Goal: Information Seeking & Learning: Learn about a topic

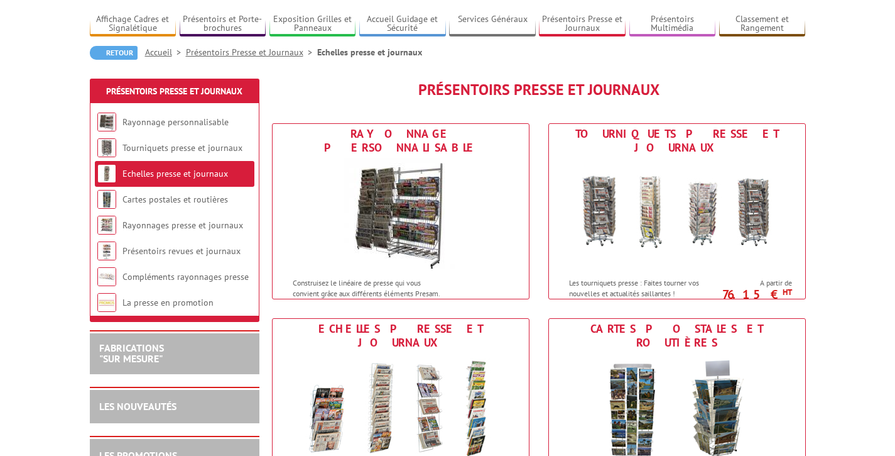
scroll to position [107, 0]
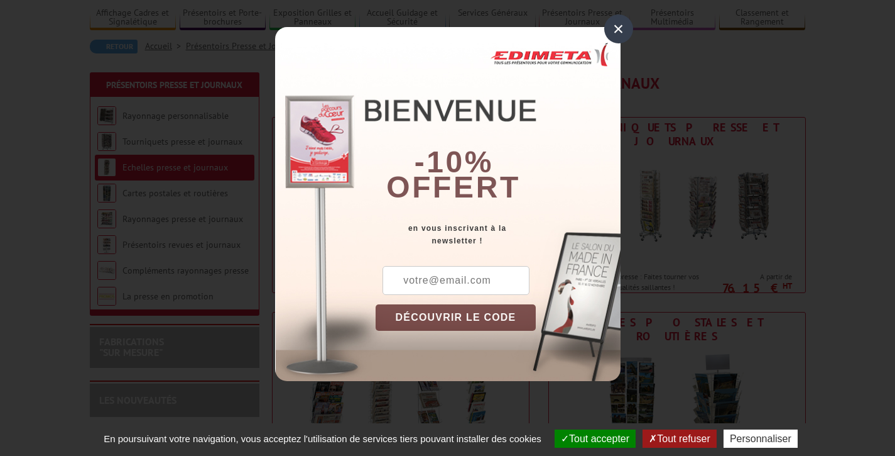
click at [628, 25] on div "×" at bounding box center [619, 28] width 29 height 29
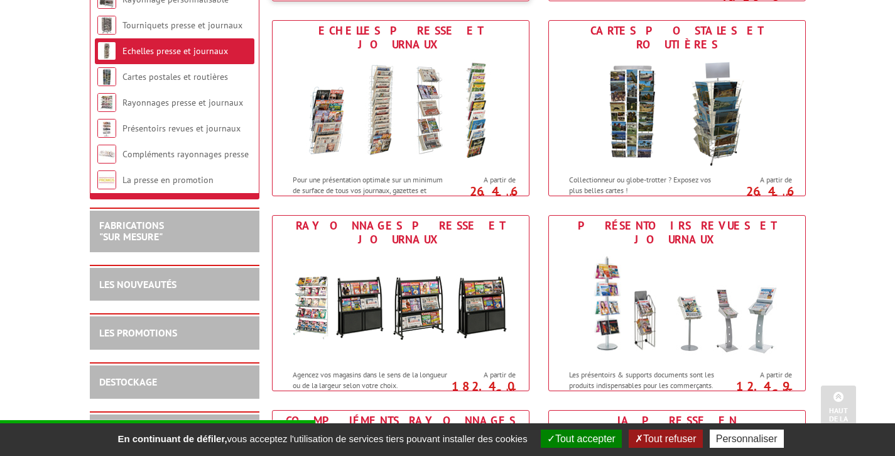
scroll to position [412, 0]
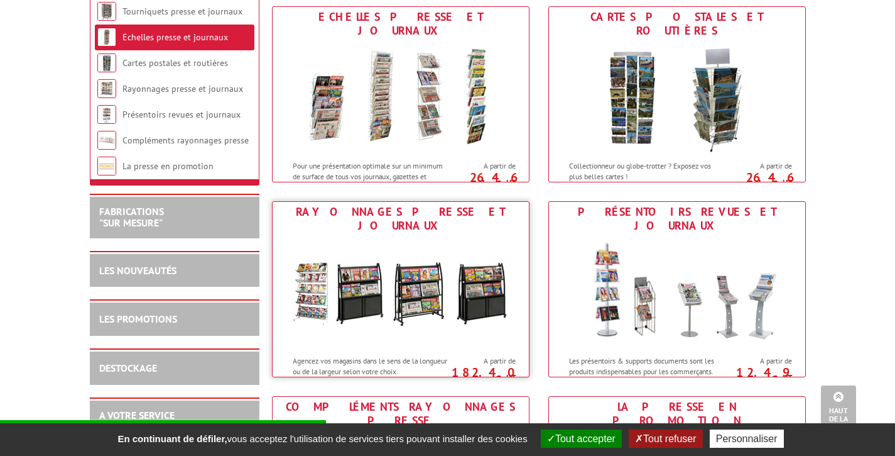
click at [351, 236] on img at bounding box center [401, 292] width 233 height 113
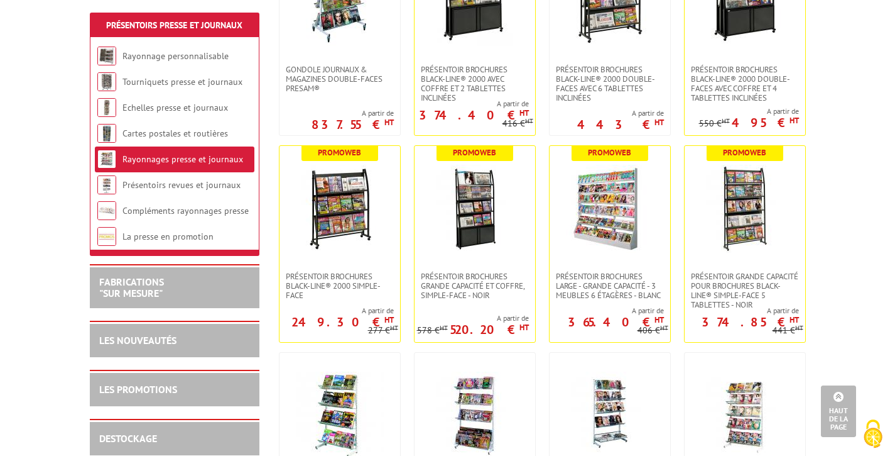
scroll to position [361, 0]
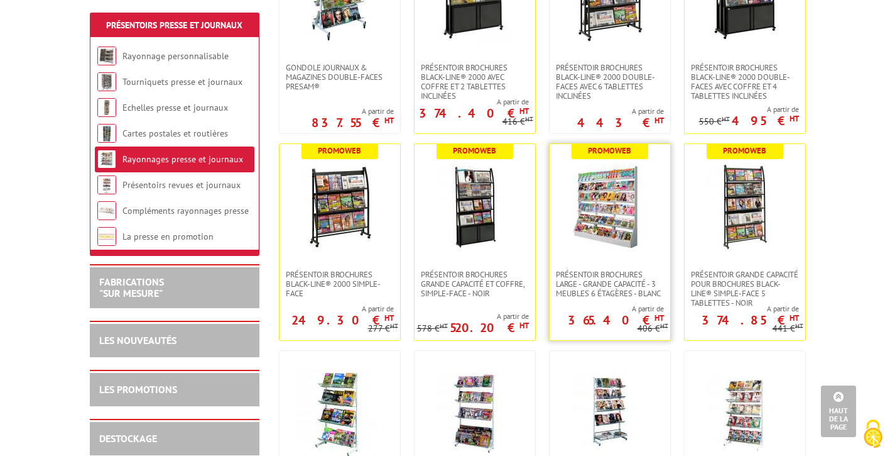
click at [611, 222] on img at bounding box center [610, 207] width 88 height 88
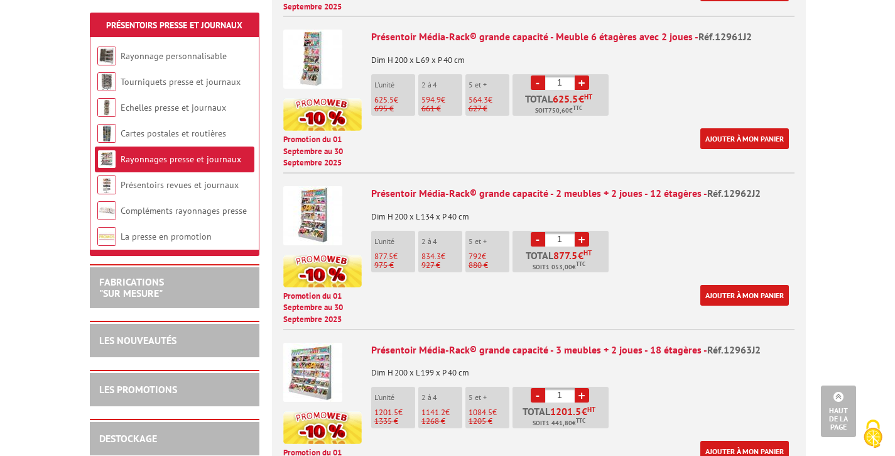
scroll to position [679, 0]
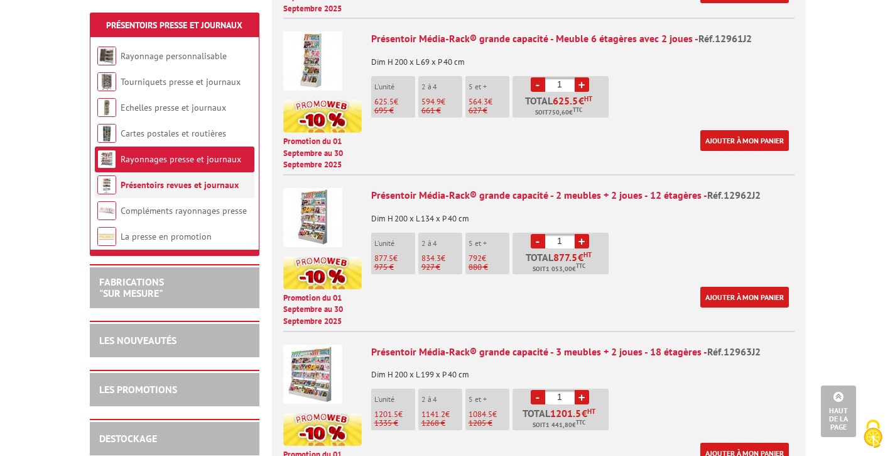
click at [205, 182] on link "Présentoirs revues et journaux" at bounding box center [180, 184] width 118 height 11
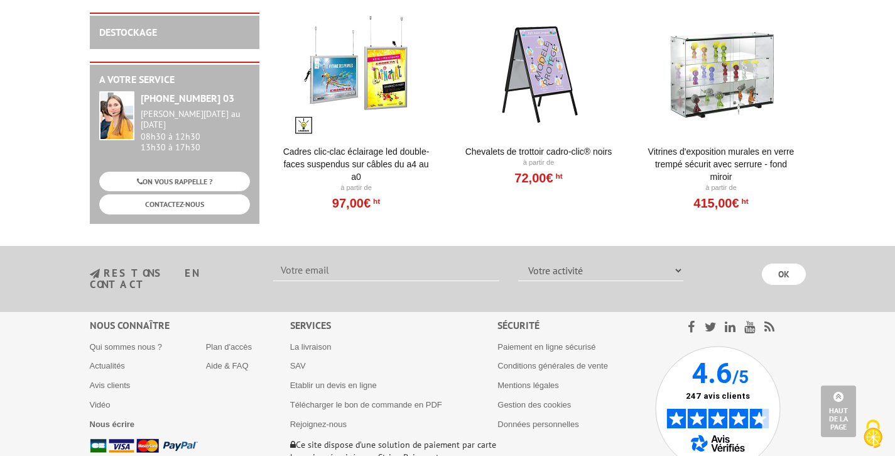
scroll to position [1158, 0]
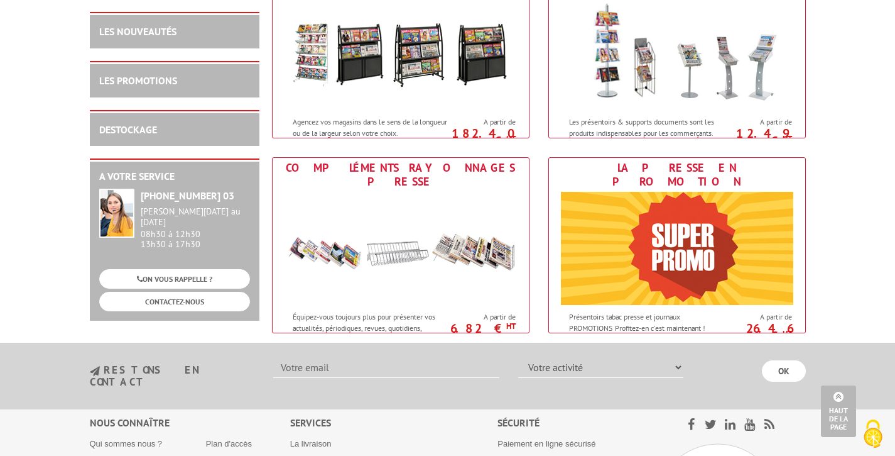
scroll to position [637, 0]
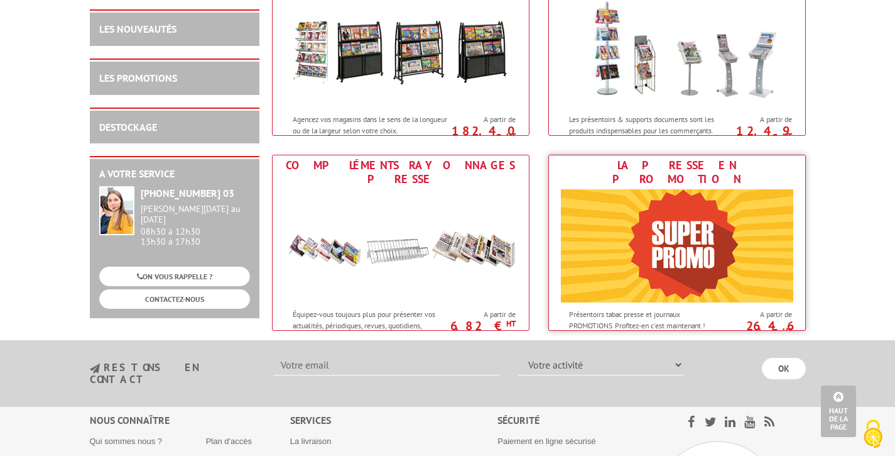
click at [696, 253] on img at bounding box center [677, 245] width 233 height 113
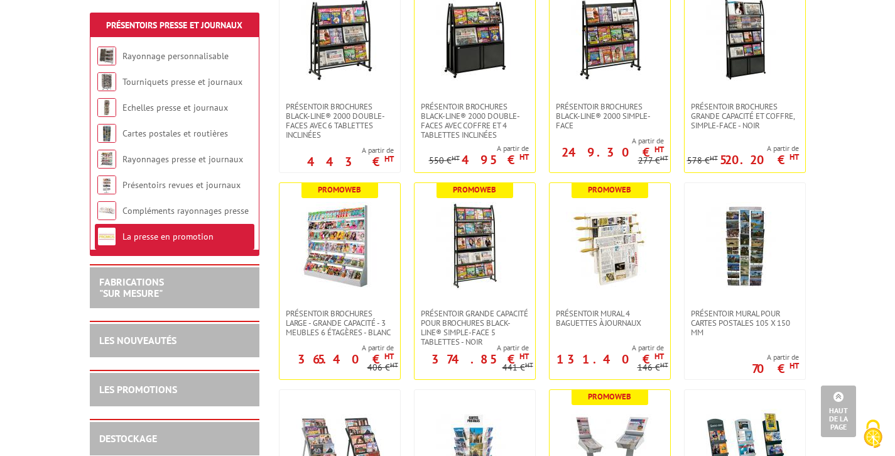
scroll to position [911, 0]
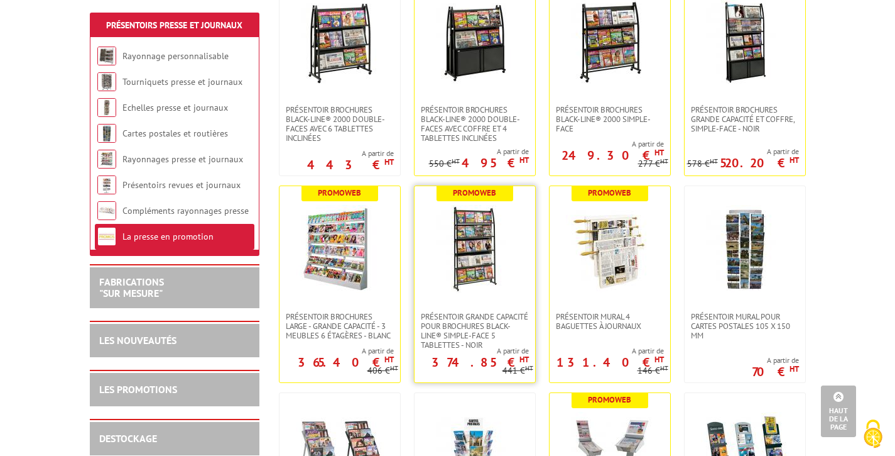
click at [484, 209] on img at bounding box center [475, 249] width 88 height 88
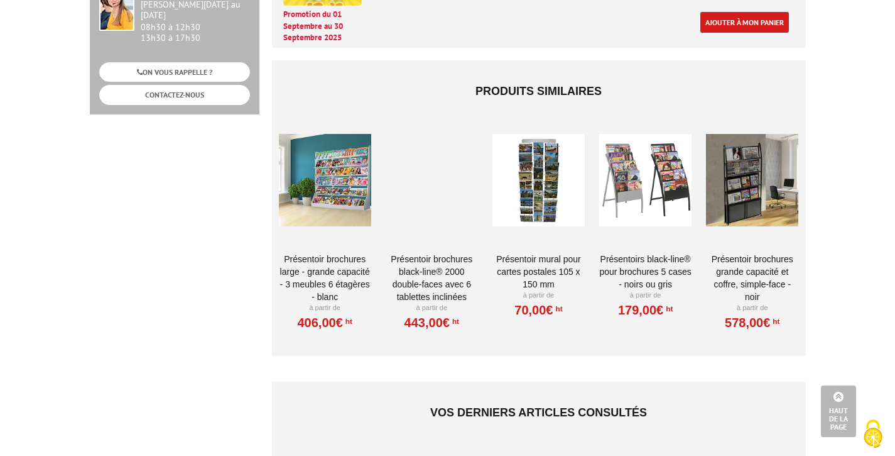
scroll to position [723, 0]
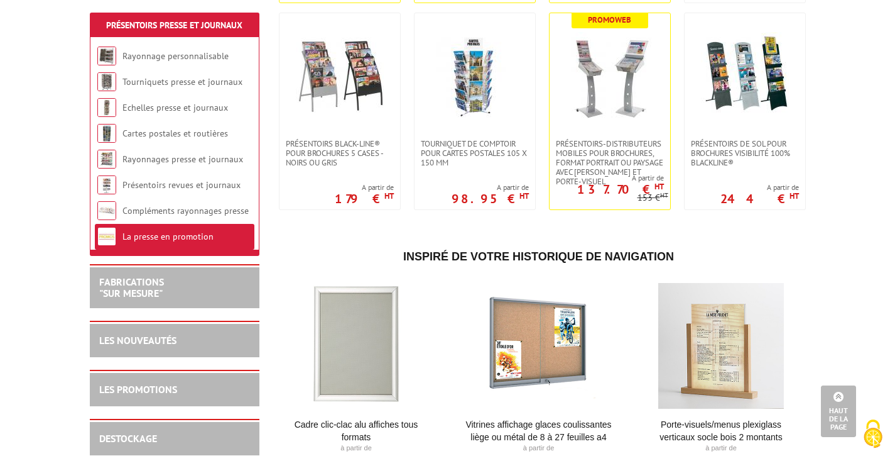
scroll to position [1293, 0]
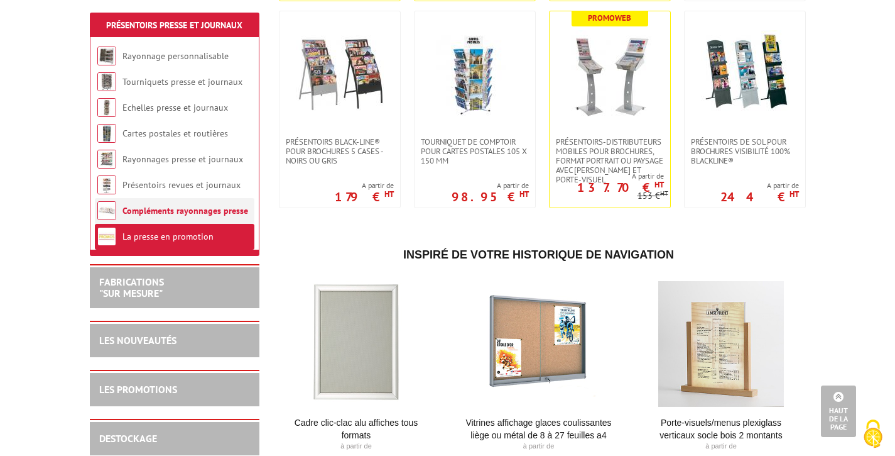
click at [209, 217] on li "Compléments rayonnages presse" at bounding box center [175, 211] width 160 height 26
click at [176, 211] on link "Compléments rayonnages presse" at bounding box center [186, 210] width 126 height 11
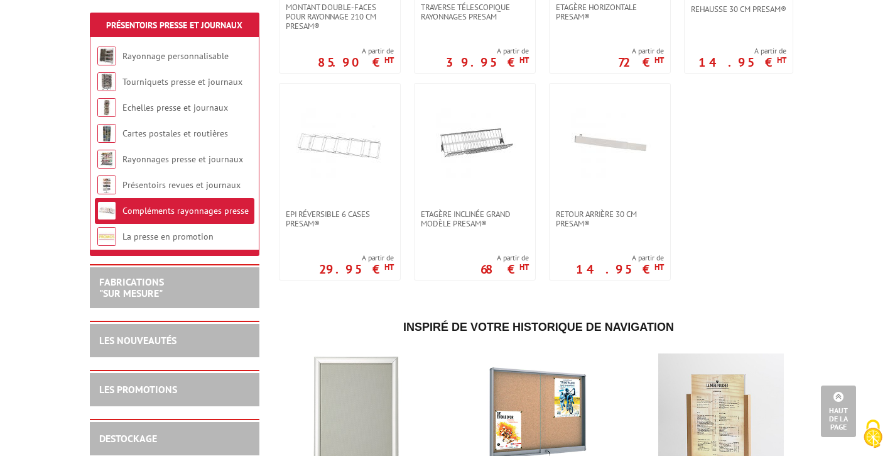
scroll to position [1024, 0]
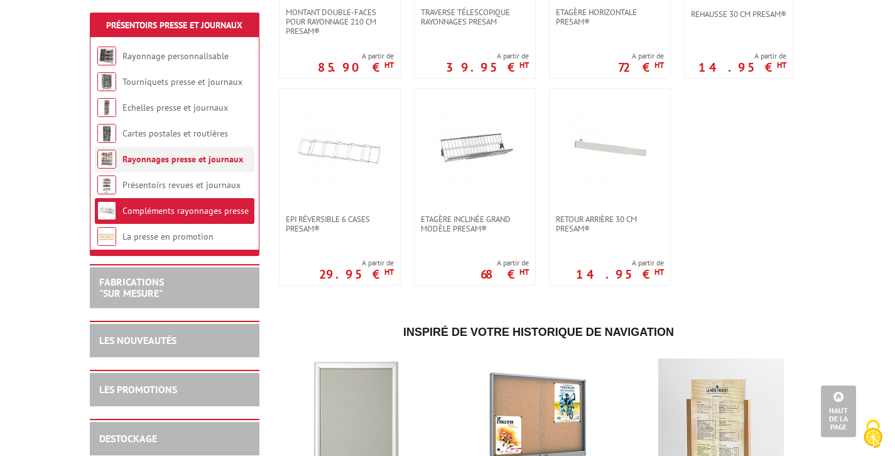
click at [178, 162] on link "Rayonnages presse et journaux" at bounding box center [183, 158] width 121 height 11
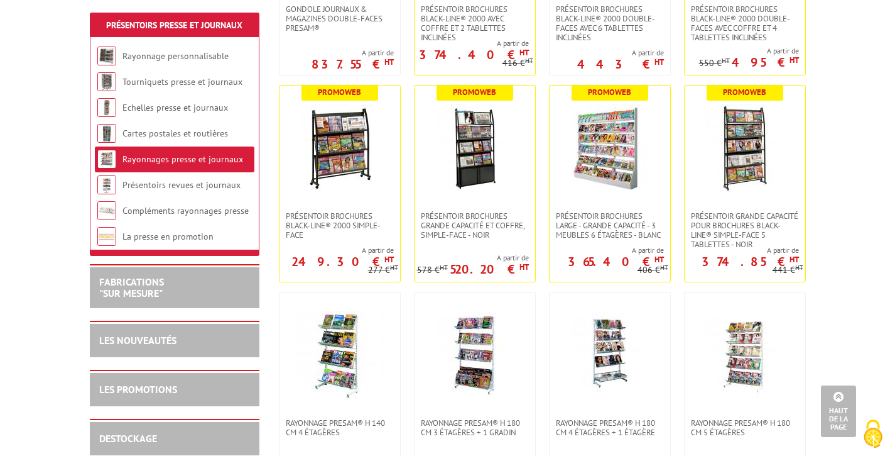
scroll to position [418, 0]
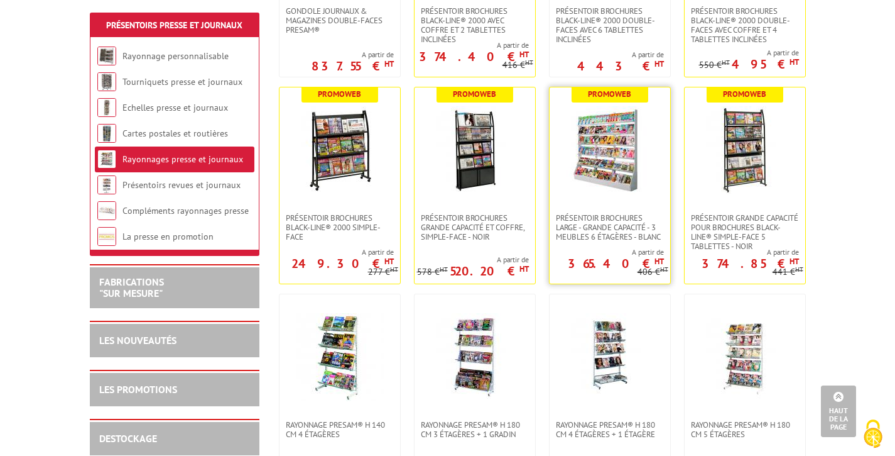
click at [625, 145] on img at bounding box center [610, 150] width 88 height 88
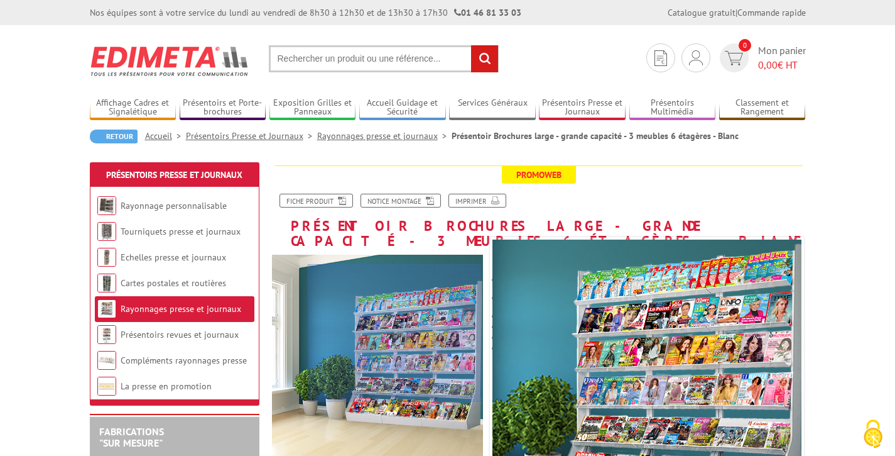
click at [395, 333] on div at bounding box center [394, 333] width 173 height 138
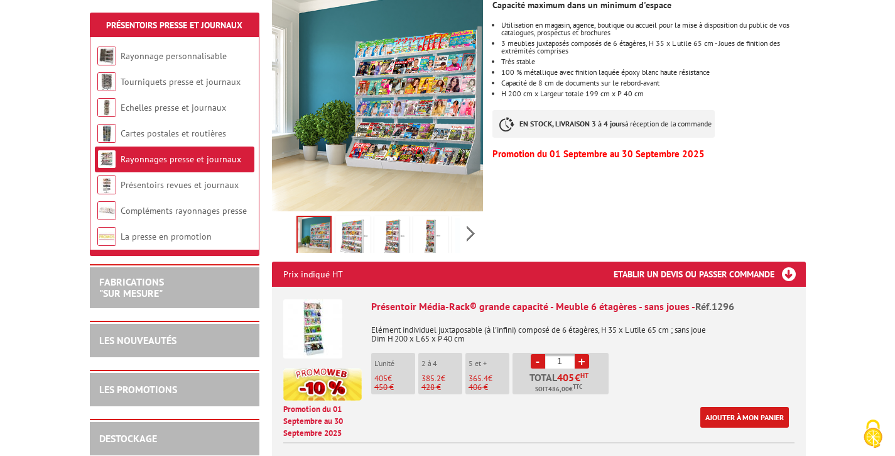
scroll to position [265, 0]
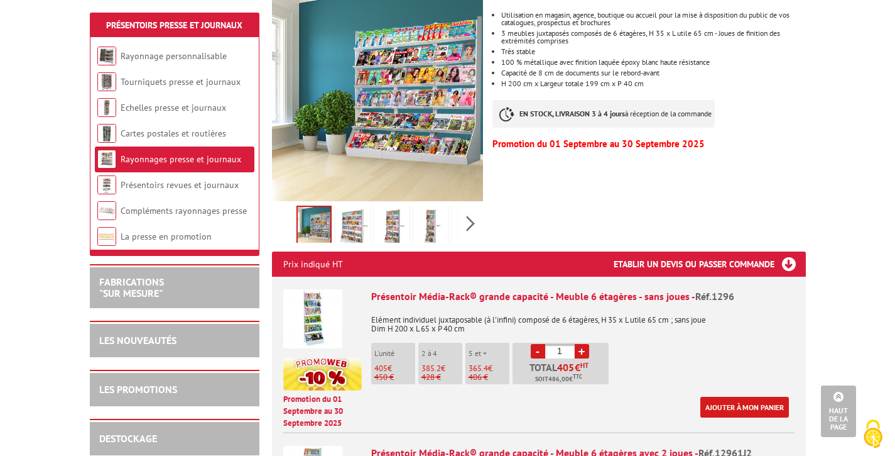
click at [356, 208] on img at bounding box center [353, 227] width 30 height 39
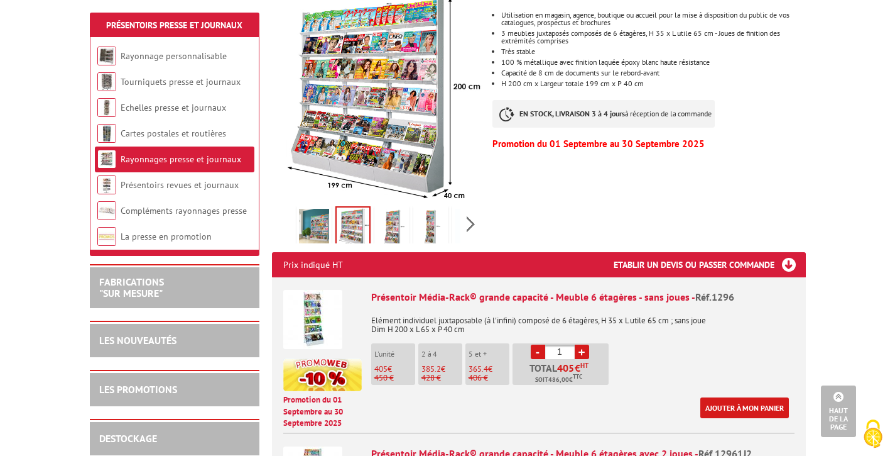
click at [394, 222] on img at bounding box center [392, 228] width 30 height 39
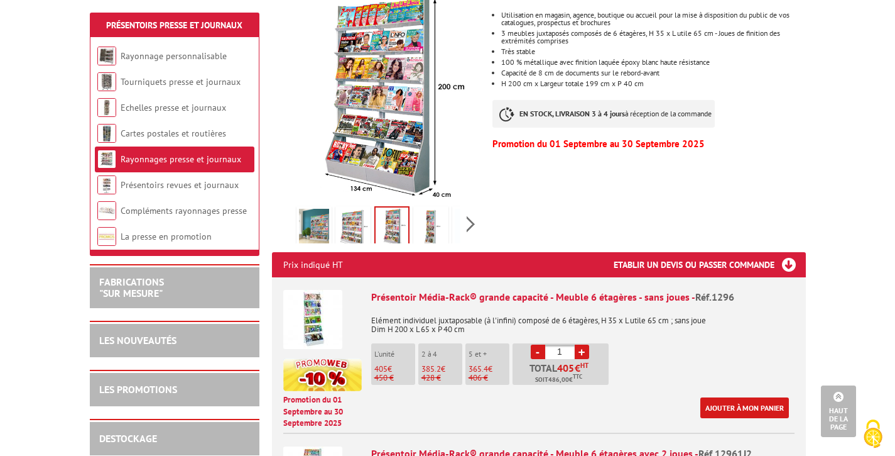
click at [432, 219] on img at bounding box center [431, 228] width 30 height 39
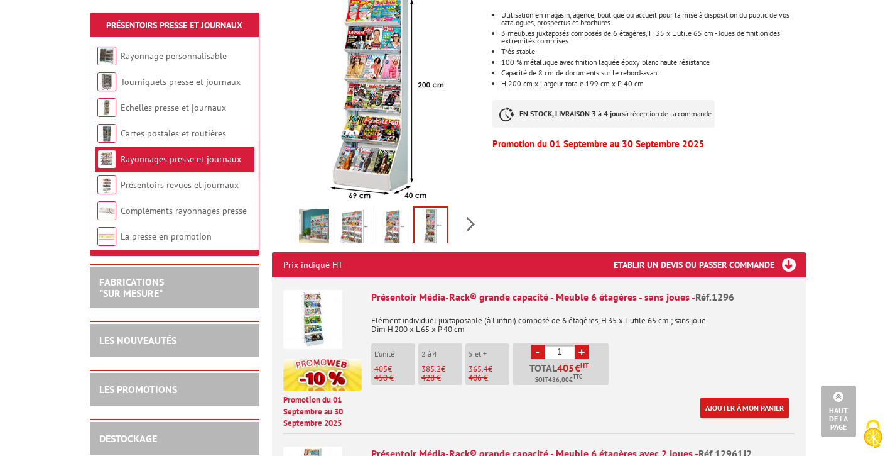
click at [398, 211] on img at bounding box center [392, 228] width 30 height 39
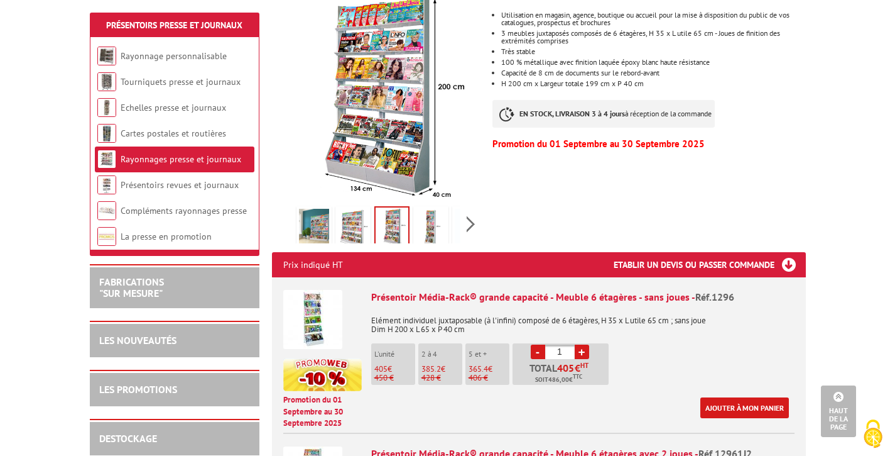
click at [344, 209] on img at bounding box center [353, 228] width 30 height 39
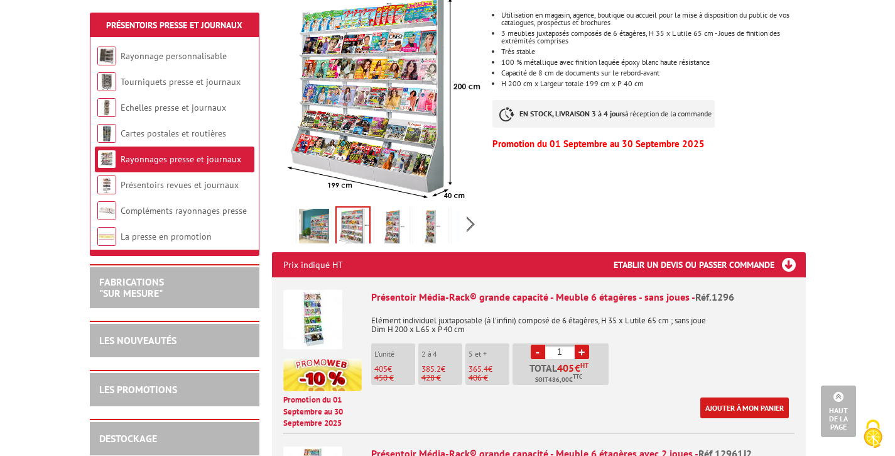
click at [312, 209] on img at bounding box center [314, 228] width 30 height 39
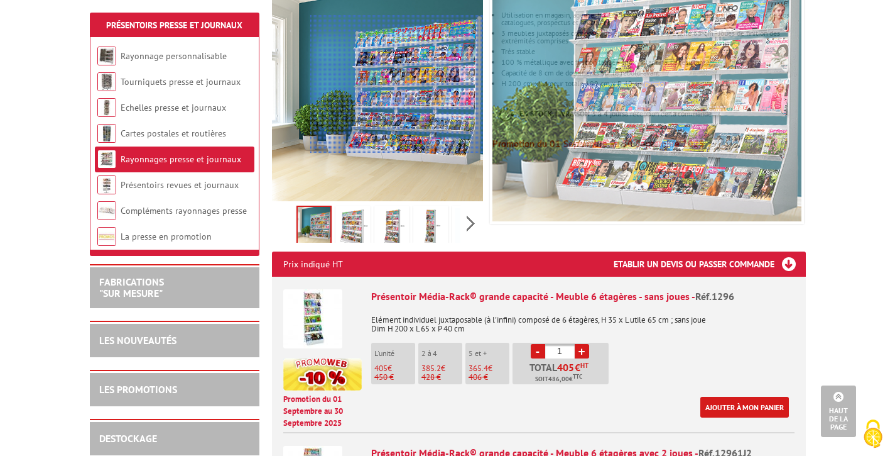
click at [404, 84] on div at bounding box center [396, 84] width 173 height 138
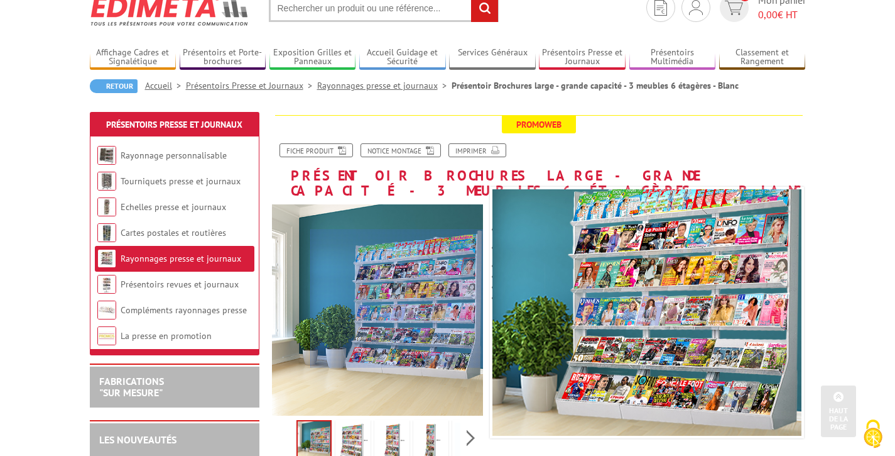
scroll to position [-1, 0]
